Goal: Information Seeking & Learning: Learn about a topic

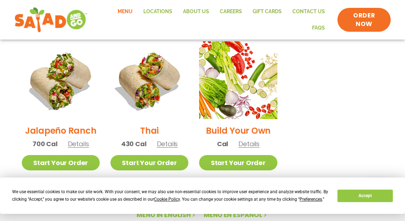
scroll to position [523, 0]
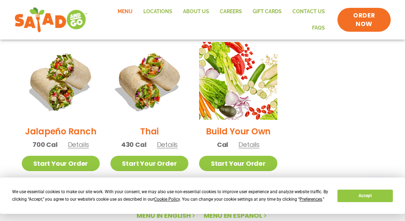
click at [77, 140] on span "Details" at bounding box center [78, 144] width 21 height 9
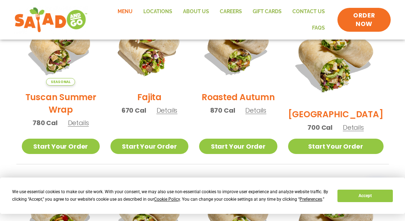
scroll to position [222, 0]
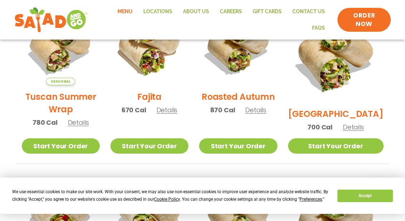
click at [82, 127] on span "Details" at bounding box center [78, 122] width 21 height 9
click at [359, 123] on span "Details" at bounding box center [352, 127] width 21 height 9
click at [266, 113] on span "Details" at bounding box center [255, 110] width 21 height 9
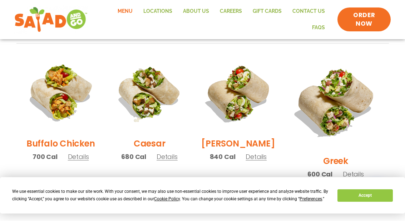
scroll to position [343, 0]
click at [85, 160] on span "Details" at bounding box center [78, 156] width 21 height 9
click at [82, 161] on span "Details" at bounding box center [78, 156] width 21 height 9
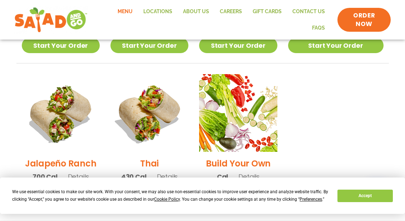
scroll to position [491, 0]
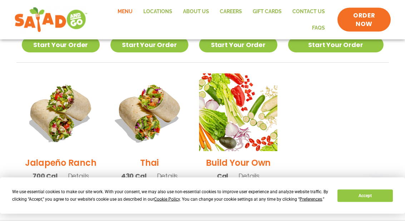
click at [80, 172] on span "Details" at bounding box center [78, 176] width 21 height 9
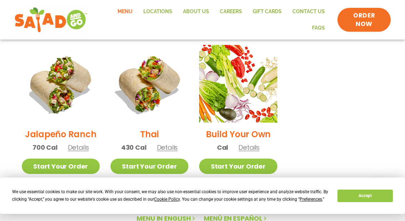
click at [82, 143] on span "Details" at bounding box center [78, 147] width 21 height 9
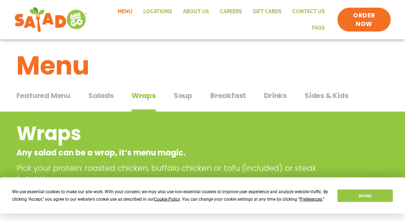
scroll to position [0, 0]
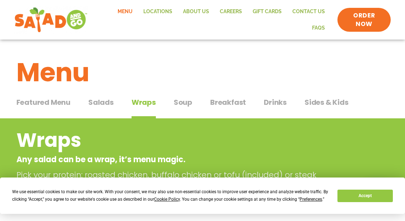
click at [187, 105] on span "Soup" at bounding box center [183, 102] width 19 height 11
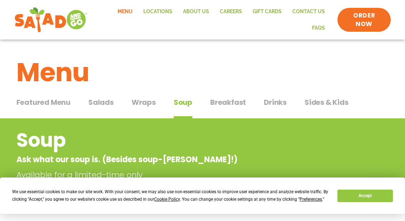
click at [233, 111] on button "Breakfast Breakfast" at bounding box center [228, 108] width 36 height 22
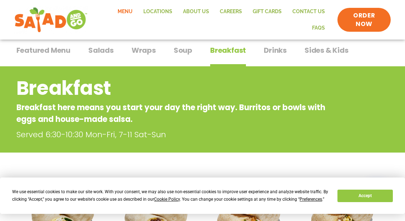
scroll to position [51, 0]
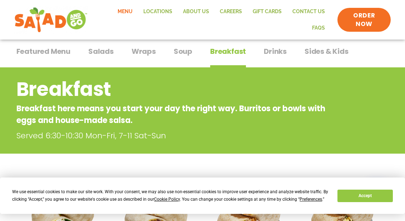
click at [324, 49] on span "Sides & Kids" at bounding box center [326, 51] width 44 height 11
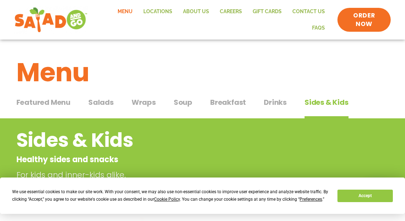
scroll to position [9, 0]
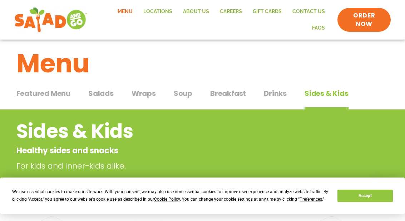
click at [276, 89] on span "Drinks" at bounding box center [275, 93] width 23 height 11
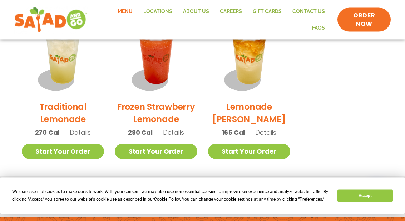
scroll to position [432, 0]
